Goal: Task Accomplishment & Management: Manage account settings

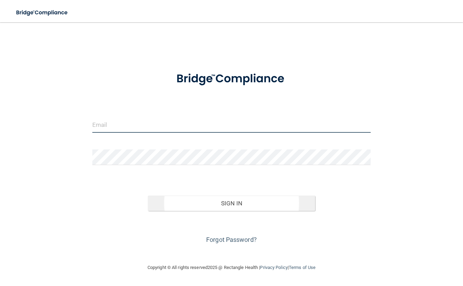
type input "[EMAIL_ADDRESS][DOMAIN_NAME]"
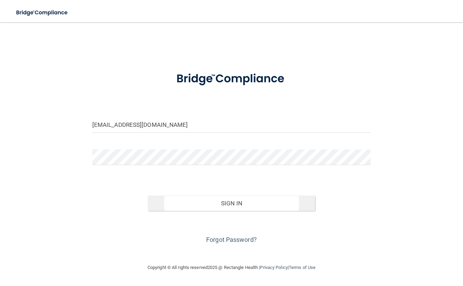
click at [214, 203] on button "Sign In" at bounding box center [231, 202] width 167 height 15
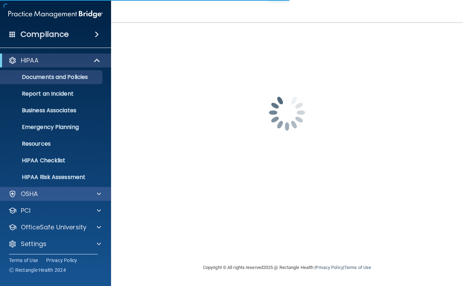
scroll to position [2, 0]
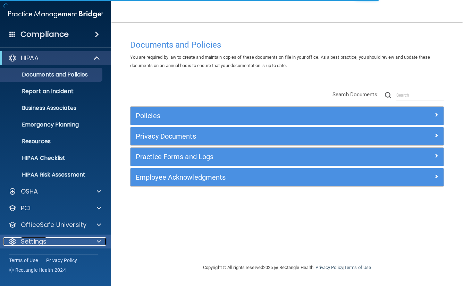
click at [42, 241] on p "Settings" at bounding box center [34, 241] width 26 height 8
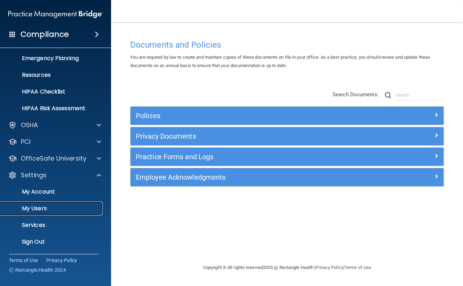
click at [53, 205] on p "My Users" at bounding box center [52, 208] width 95 height 7
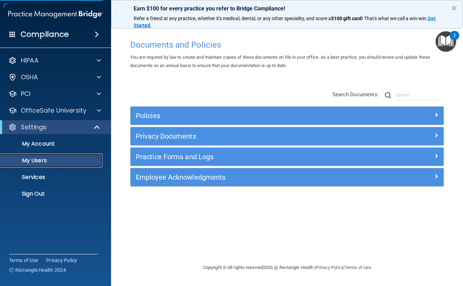
select select "20"
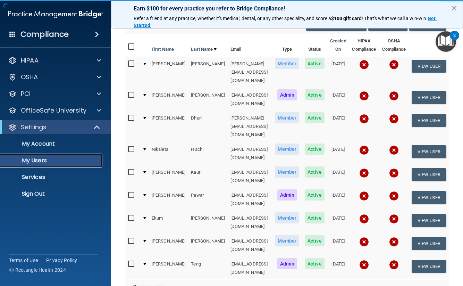
scroll to position [60, 0]
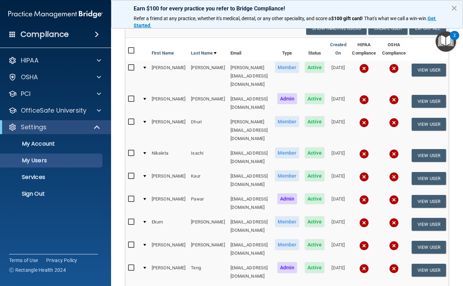
click at [128, 119] on input "checkbox" at bounding box center [132, 122] width 8 height 6
checkbox input "true"
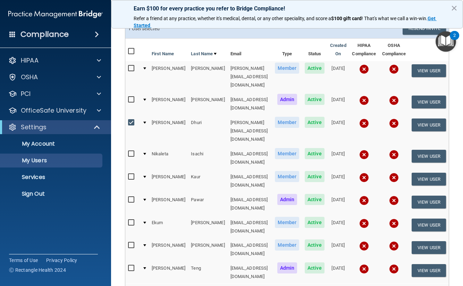
click at [128, 151] on input "checkbox" at bounding box center [132, 154] width 8 height 6
checkbox input "true"
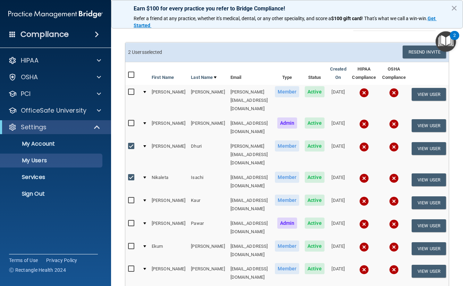
scroll to position [36, 0]
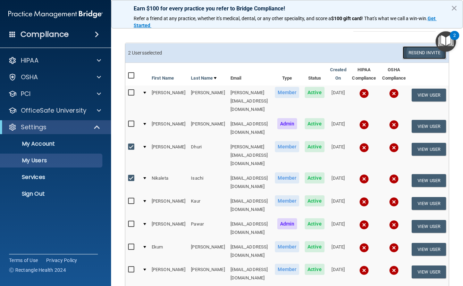
click at [427, 48] on button "Resend Invite" at bounding box center [424, 52] width 43 height 13
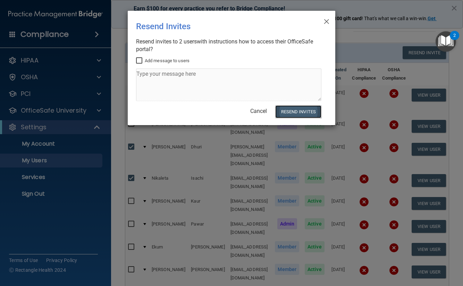
click at [305, 112] on button "Resend Invites" at bounding box center [298, 111] width 46 height 13
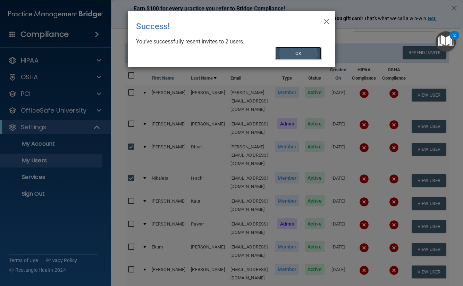
click at [300, 52] on button "OK" at bounding box center [298, 53] width 47 height 13
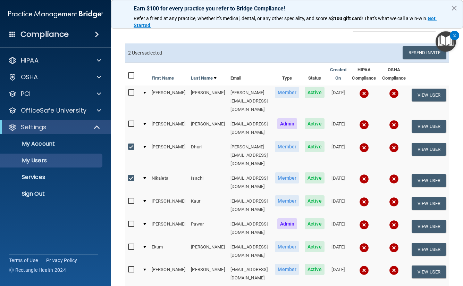
click at [132, 244] on input "checkbox" at bounding box center [132, 247] width 8 height 6
checkbox input "true"
click at [129, 175] on input "checkbox" at bounding box center [132, 178] width 8 height 6
checkbox input "false"
click at [129, 144] on input "checkbox" at bounding box center [132, 147] width 8 height 6
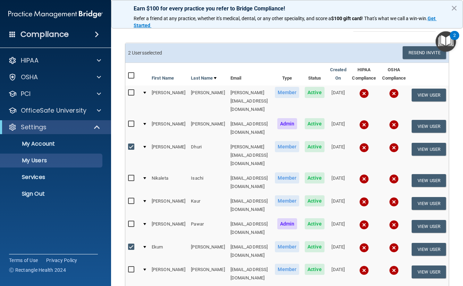
checkbox input "false"
click at [421, 52] on button "Resend Invite" at bounding box center [424, 52] width 43 height 13
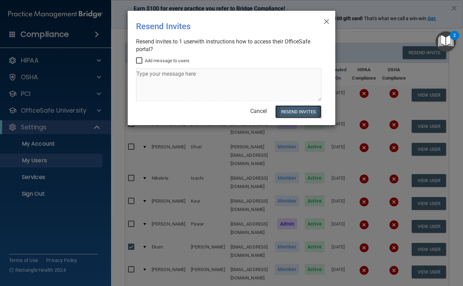
click at [310, 110] on button "Resend Invites" at bounding box center [298, 111] width 46 height 13
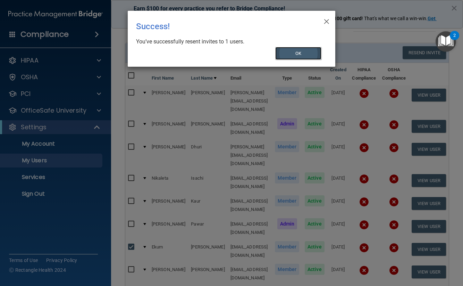
click at [301, 58] on button "OK" at bounding box center [298, 53] width 47 height 13
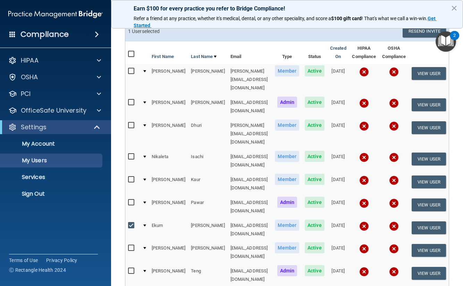
scroll to position [50, 0]
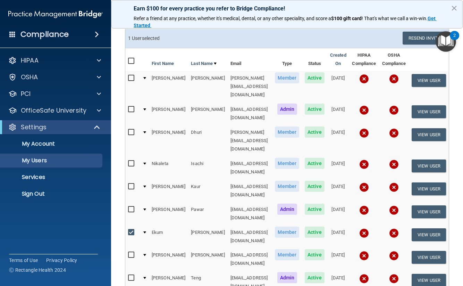
click at [129, 229] on input "checkbox" at bounding box center [132, 232] width 8 height 6
checkbox input "false"
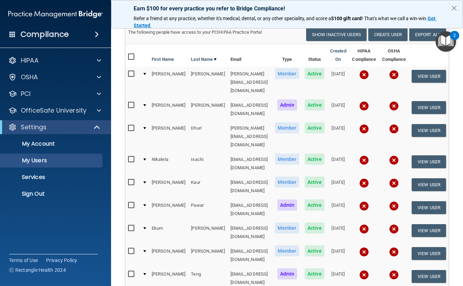
scroll to position [83, 0]
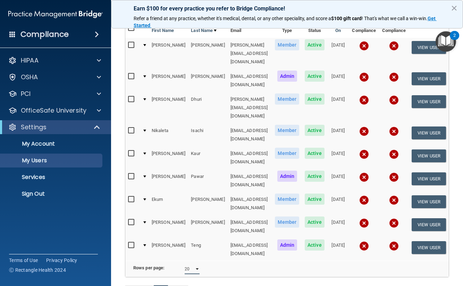
click at [186, 263] on select "10 20 30 40 all" at bounding box center [192, 268] width 15 height 10
select select "30"
click at [185, 263] on select "10 20 30 40 all" at bounding box center [192, 268] width 15 height 10
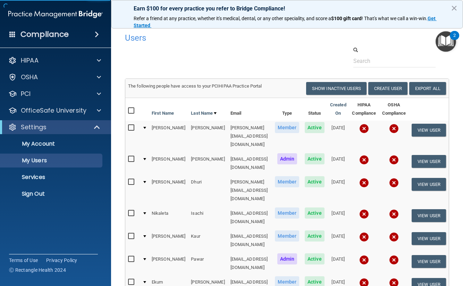
select select "30"
click at [457, 9] on button "×" at bounding box center [454, 7] width 7 height 11
click at [457, 9] on nav "Earn $100 for every practice you refer to Bridge Compliance! Refer a friend at …" at bounding box center [287, 11] width 352 height 22
